Goal: Obtain resource: Download file/media

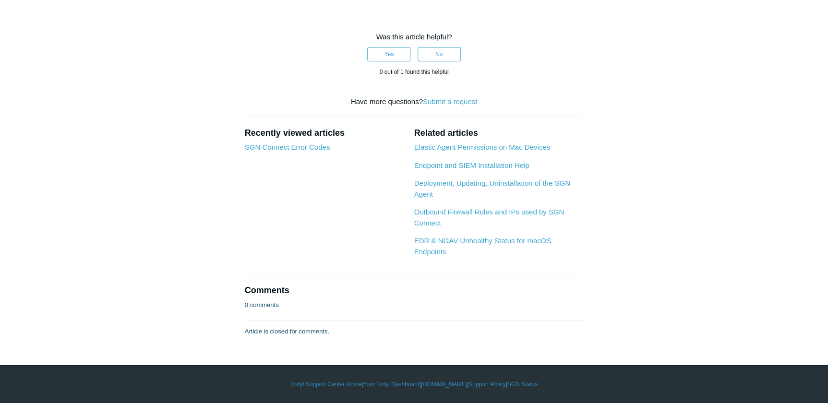
scroll to position [2464, 0]
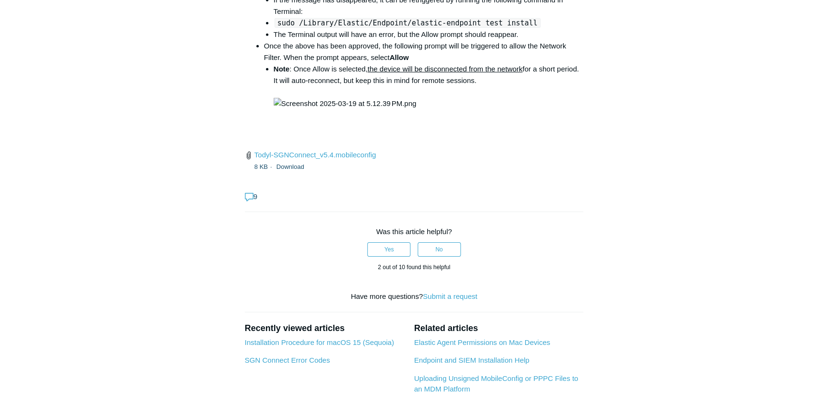
scroll to position [1482, 0]
click at [174, 190] on aside "Articles in this section Installation Procedure for macOS 15 (Sequoia) Check to…" at bounding box center [183, 25] width 95 height 2843
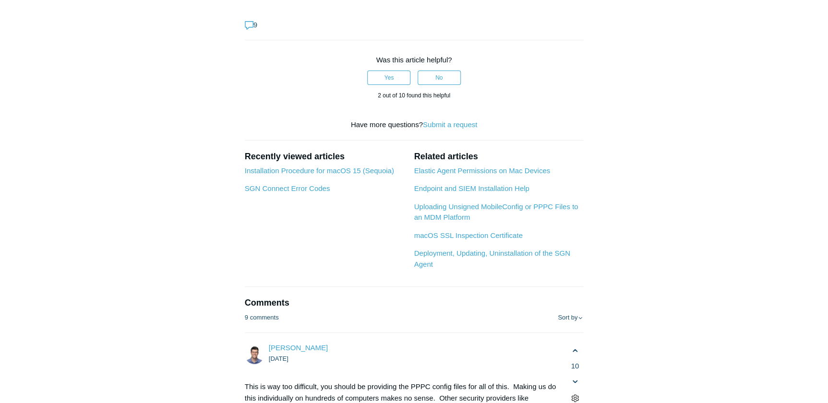
scroll to position [1744, 0]
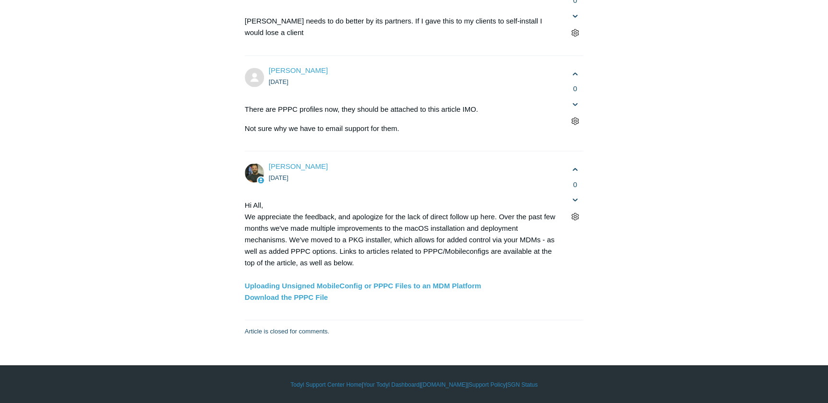
scroll to position [3925, 0]
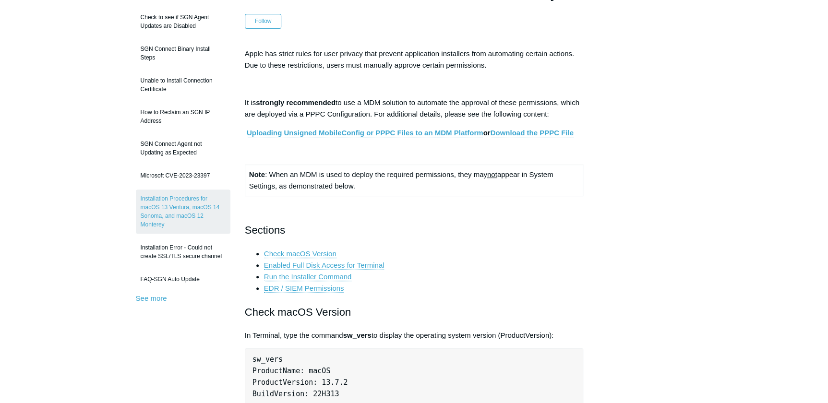
scroll to position [130, 0]
click at [522, 132] on link "Download the PPPC File" at bounding box center [531, 131] width 83 height 9
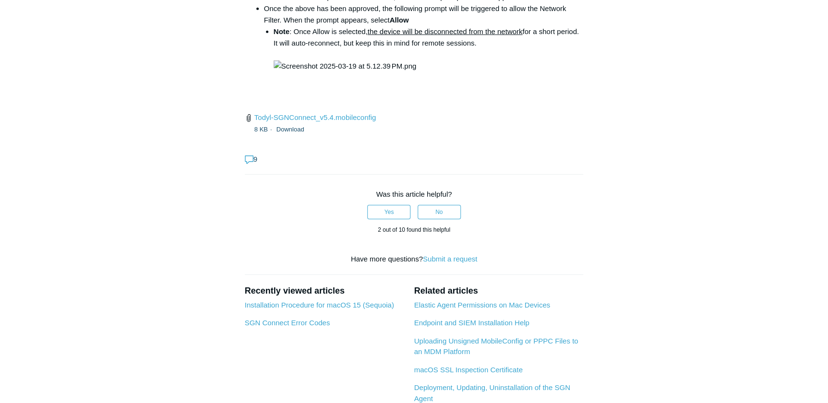
scroll to position [1396, 0]
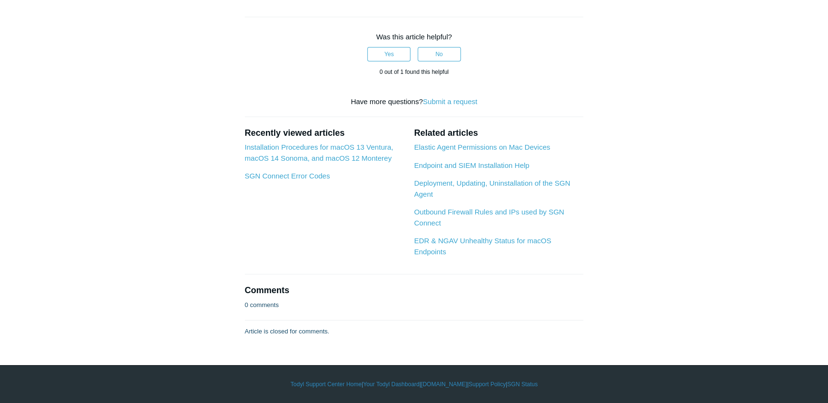
scroll to position [1875, 0]
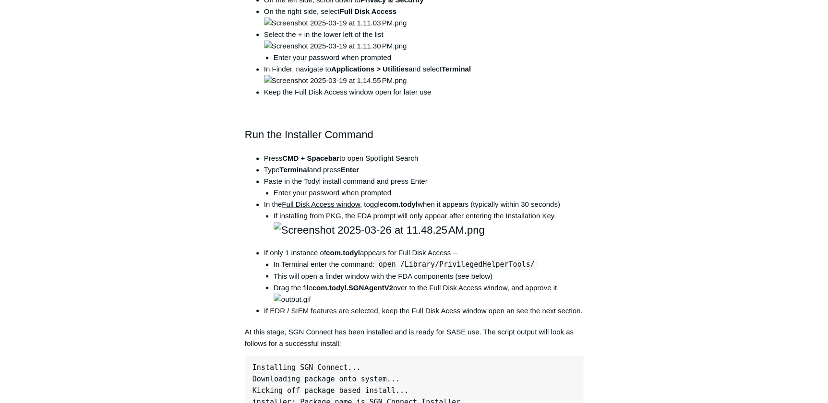
scroll to position [816, 0]
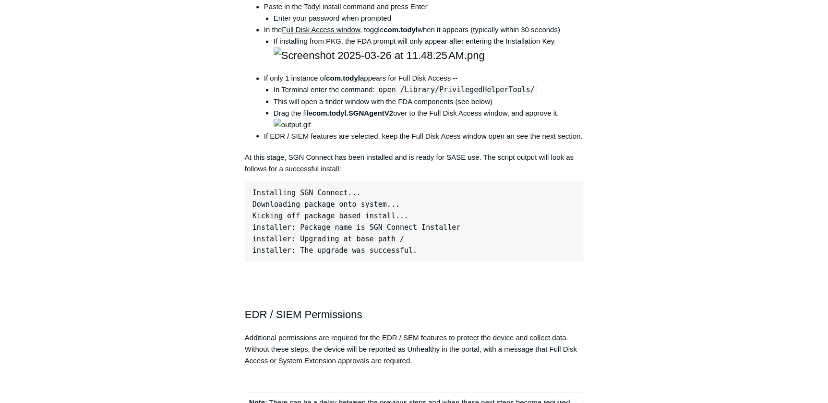
drag, startPoint x: 117, startPoint y: 160, endPoint x: 112, endPoint y: 136, distance: 24.5
click at [117, 160] on main "Todyl Support Center The SGN Connect Agent SGN Connect Agent Articles in this s…" at bounding box center [414, 149] width 828 height 1862
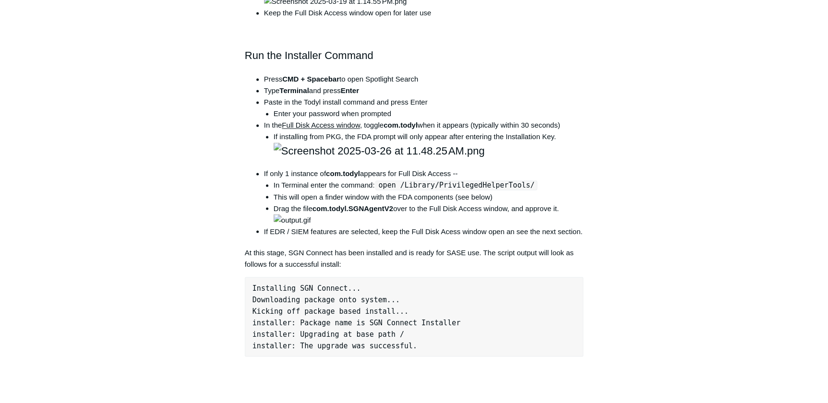
scroll to position [725, 0]
